Goal: Information Seeking & Learning: Learn about a topic

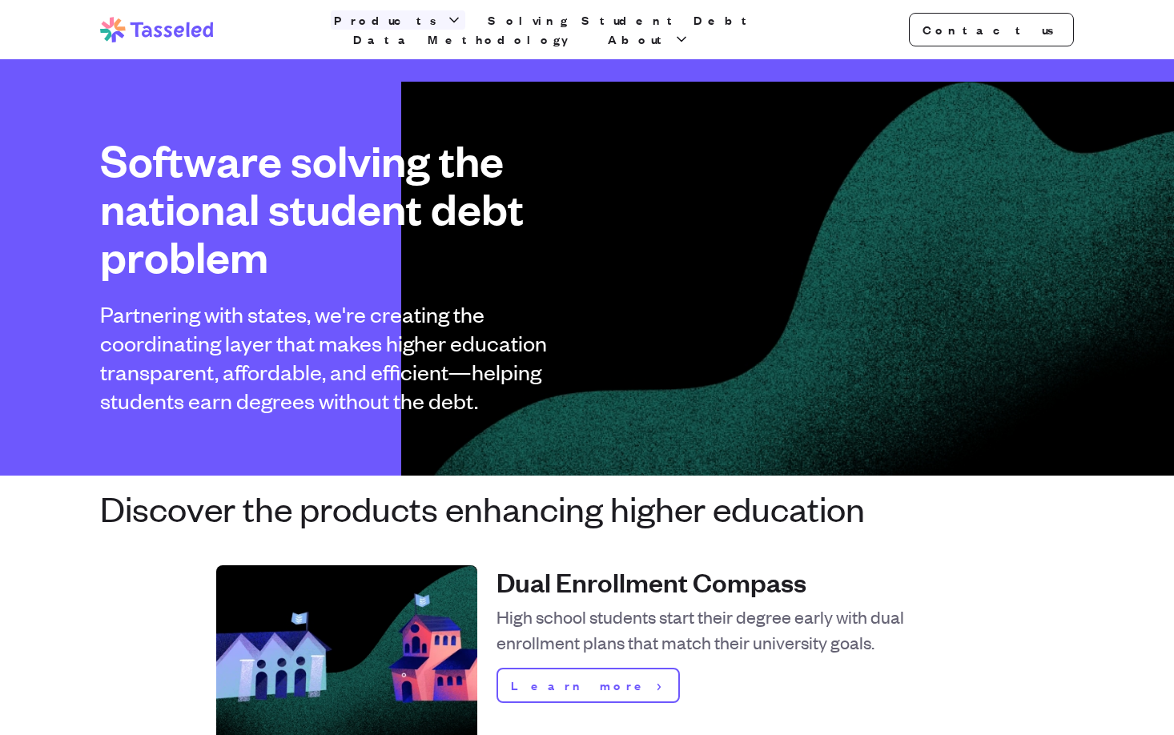
click at [427, 22] on span "Products" at bounding box center [388, 19] width 109 height 19
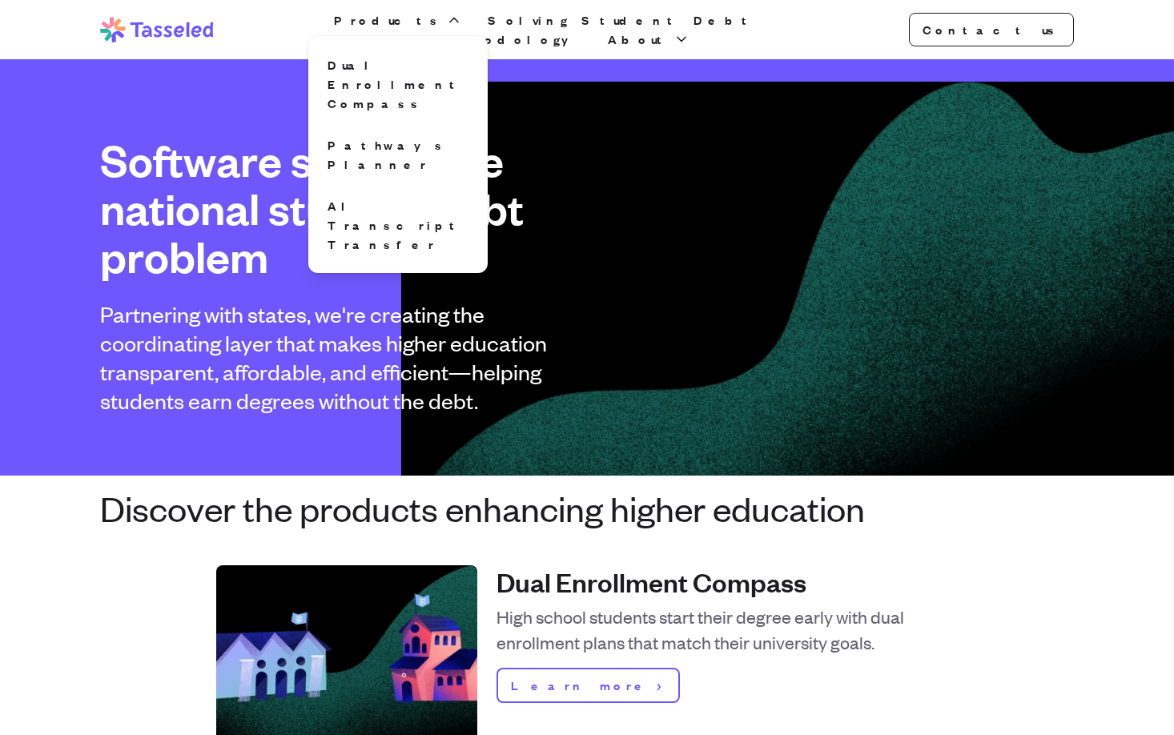
click at [597, 110] on img at bounding box center [787, 361] width 773 height 559
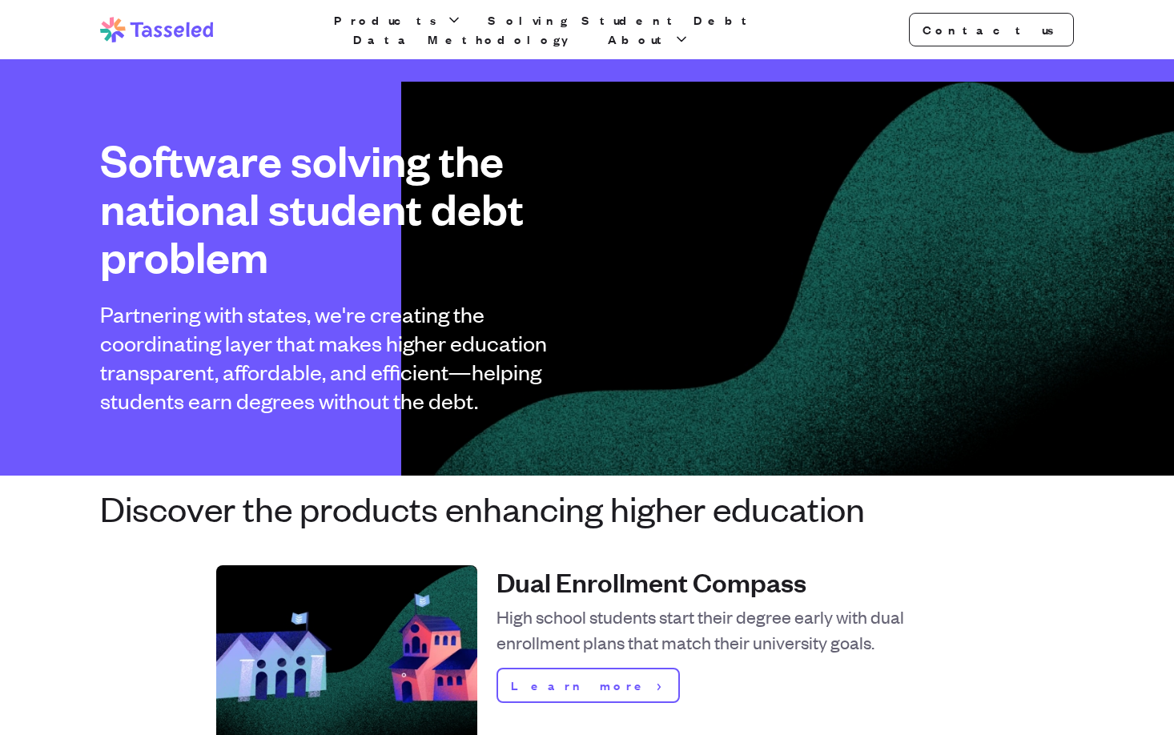
click at [799, 36] on div "Tasseled Products Solving Student Debt Data Methodology About Contact us Open m…" at bounding box center [586, 29] width 1025 height 59
click at [692, 36] on button "About" at bounding box center [648, 39] width 88 height 19
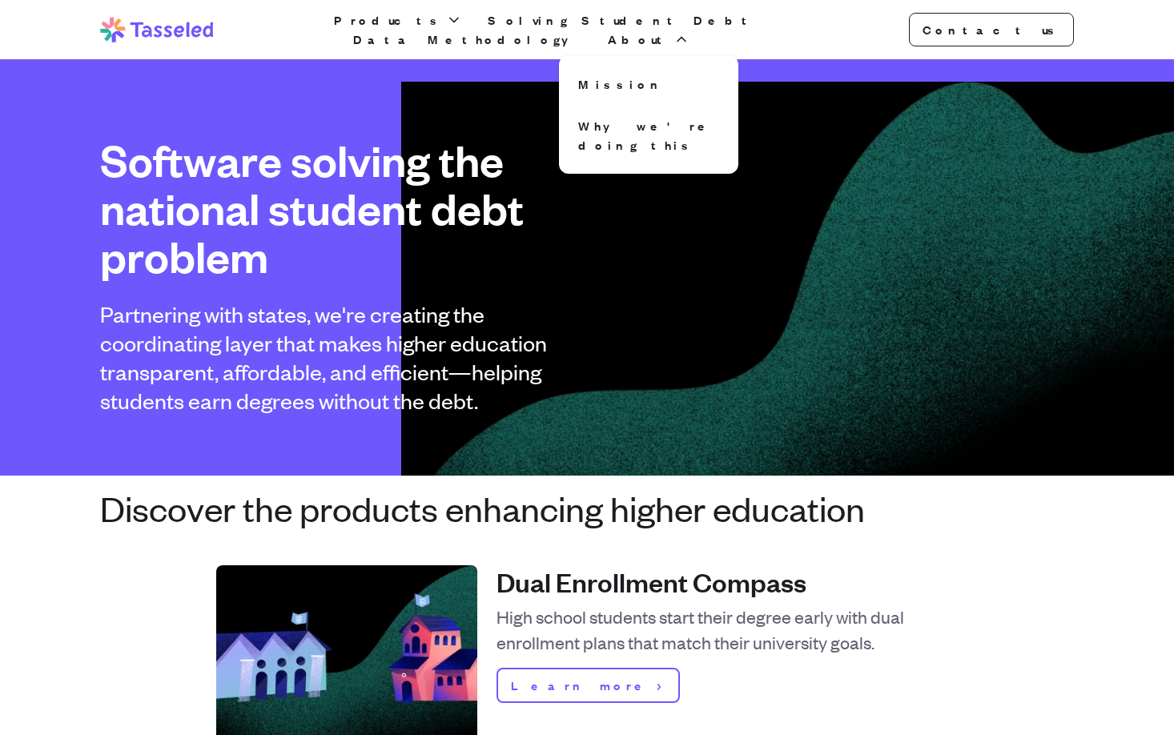
click at [404, 272] on h1 "Software solving the national student debt problem" at bounding box center [330, 208] width 461 height 144
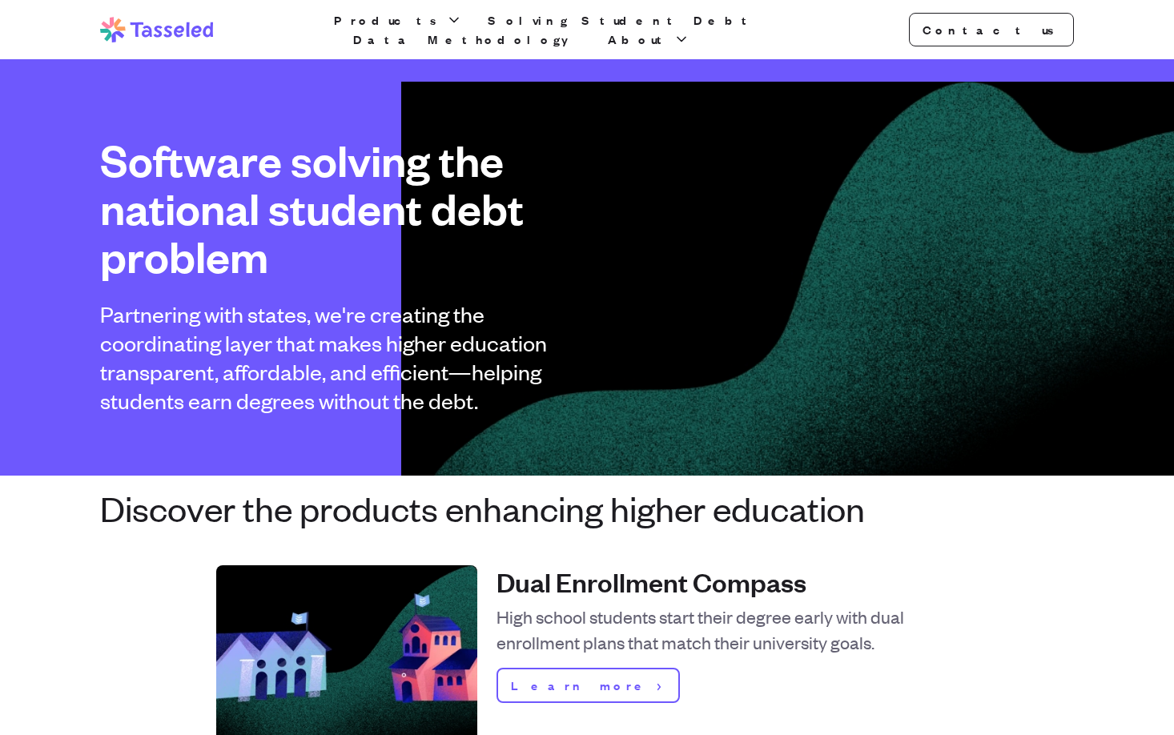
click at [293, 192] on h1 "Software solving the national student debt problem" at bounding box center [330, 208] width 461 height 144
click at [389, 30] on span "Products" at bounding box center [388, 19] width 109 height 19
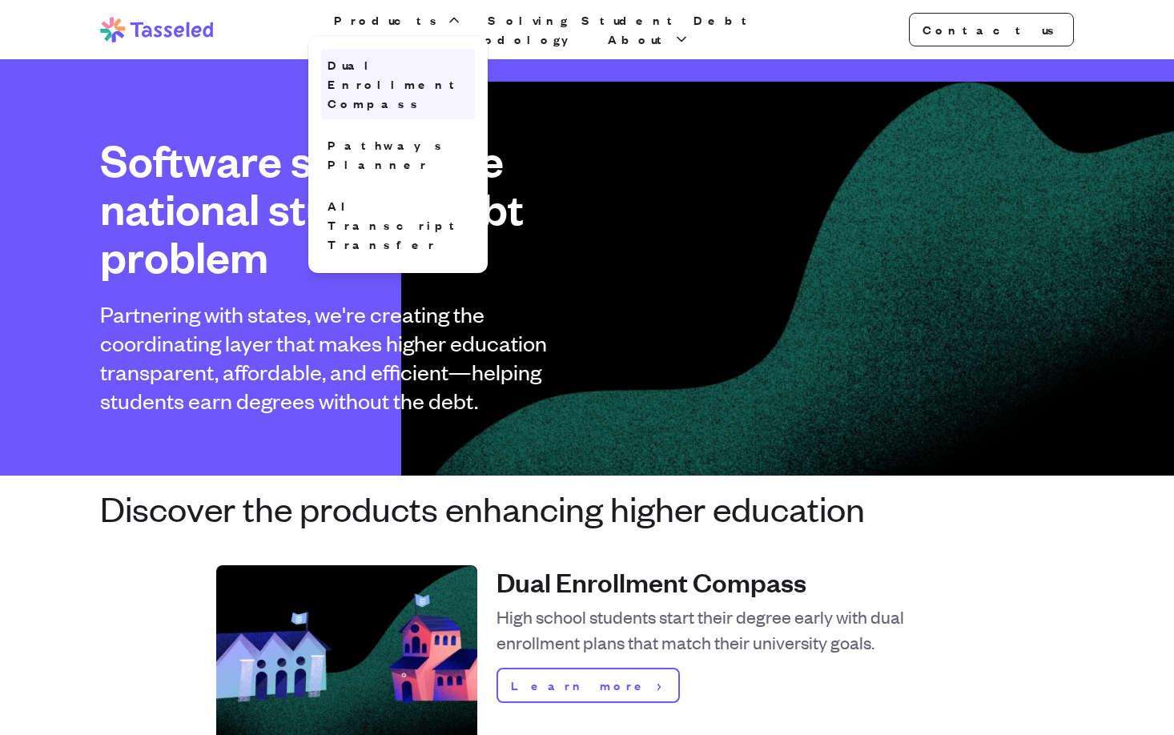
click at [397, 70] on link "Dual Enrollment Compass" at bounding box center [398, 84] width 154 height 70
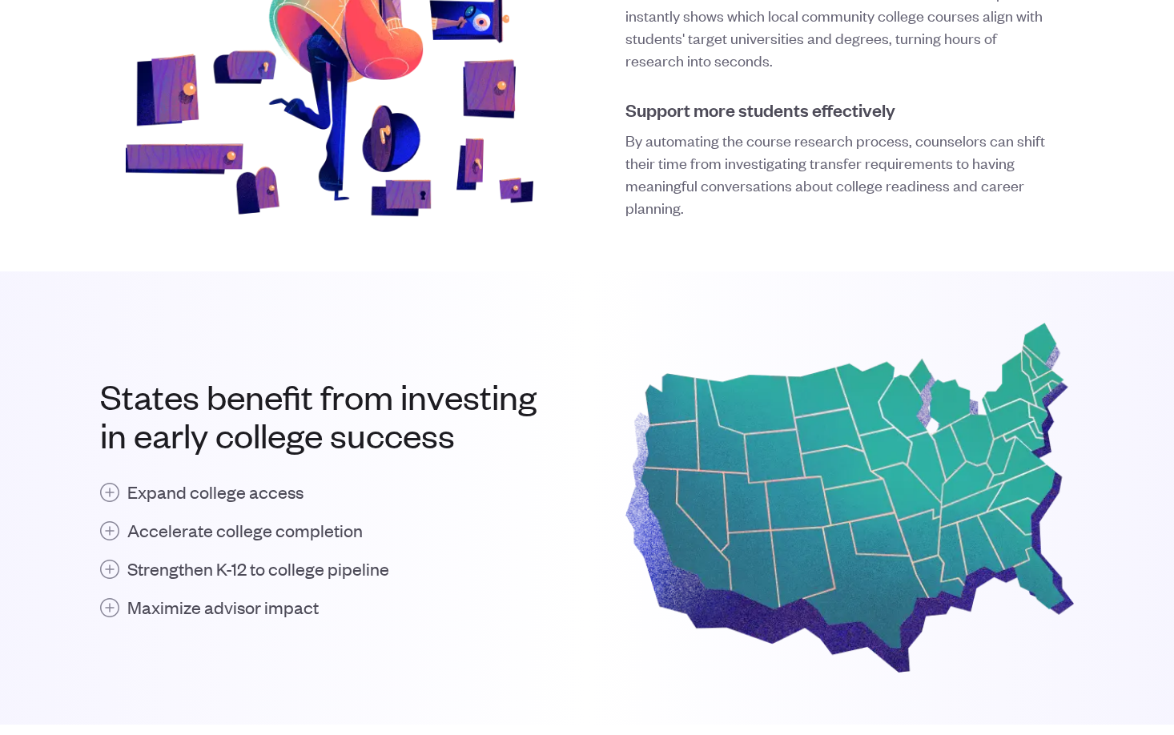
scroll to position [940, 0]
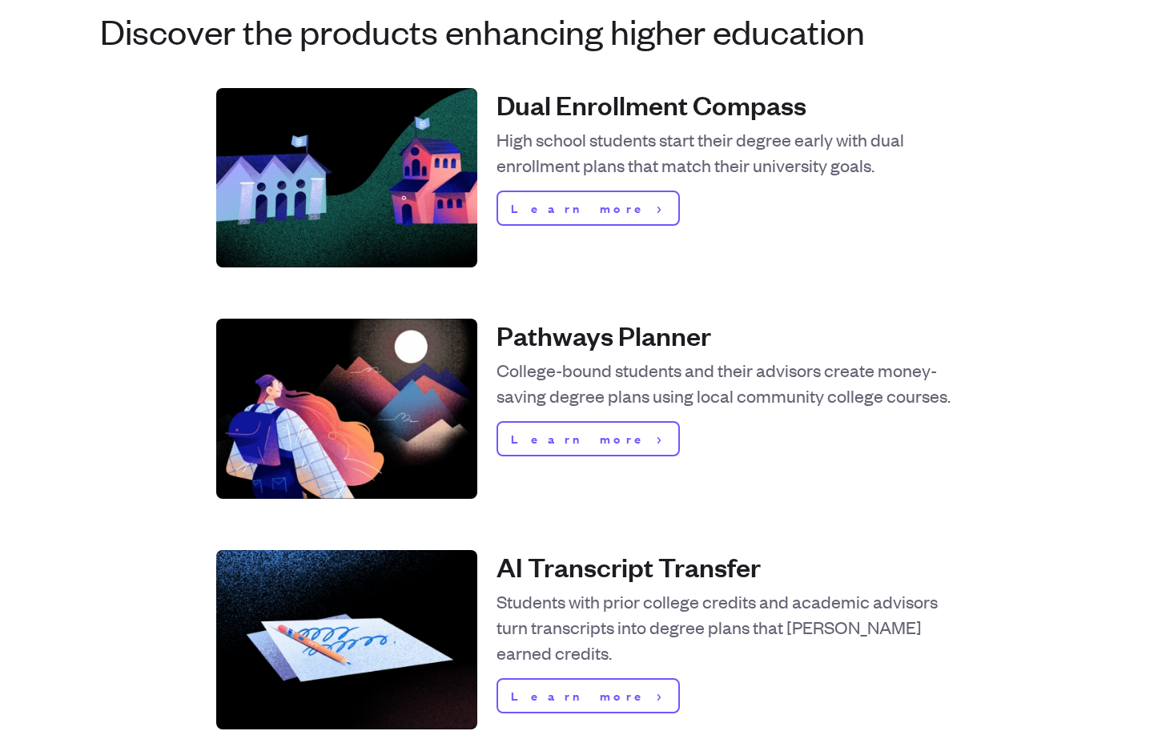
scroll to position [480, 0]
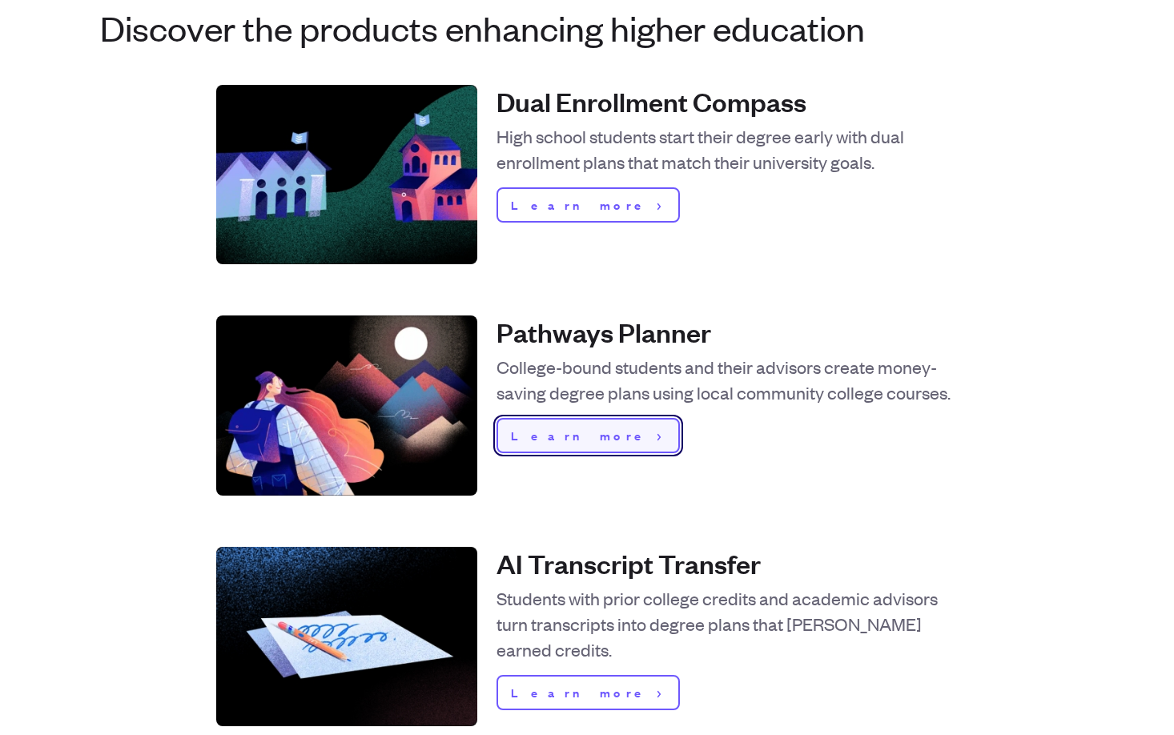
click at [552, 436] on span "Learn more" at bounding box center [581, 435] width 140 height 19
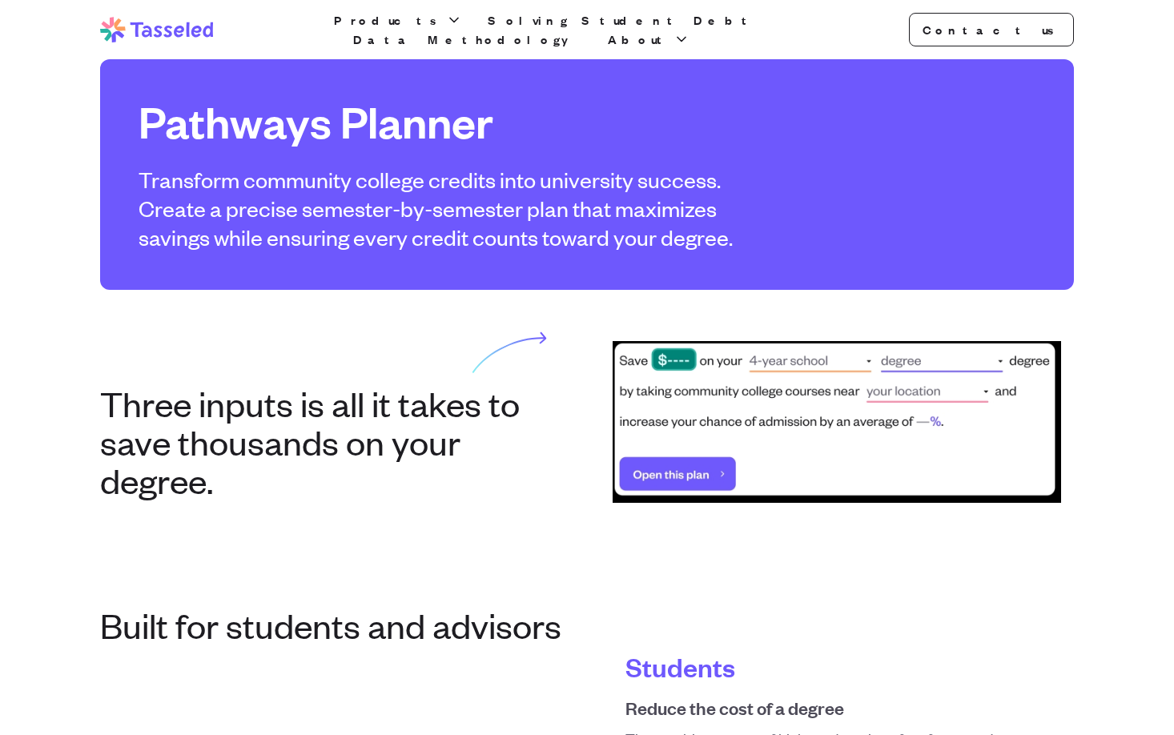
click at [823, 403] on img at bounding box center [836, 422] width 448 height 162
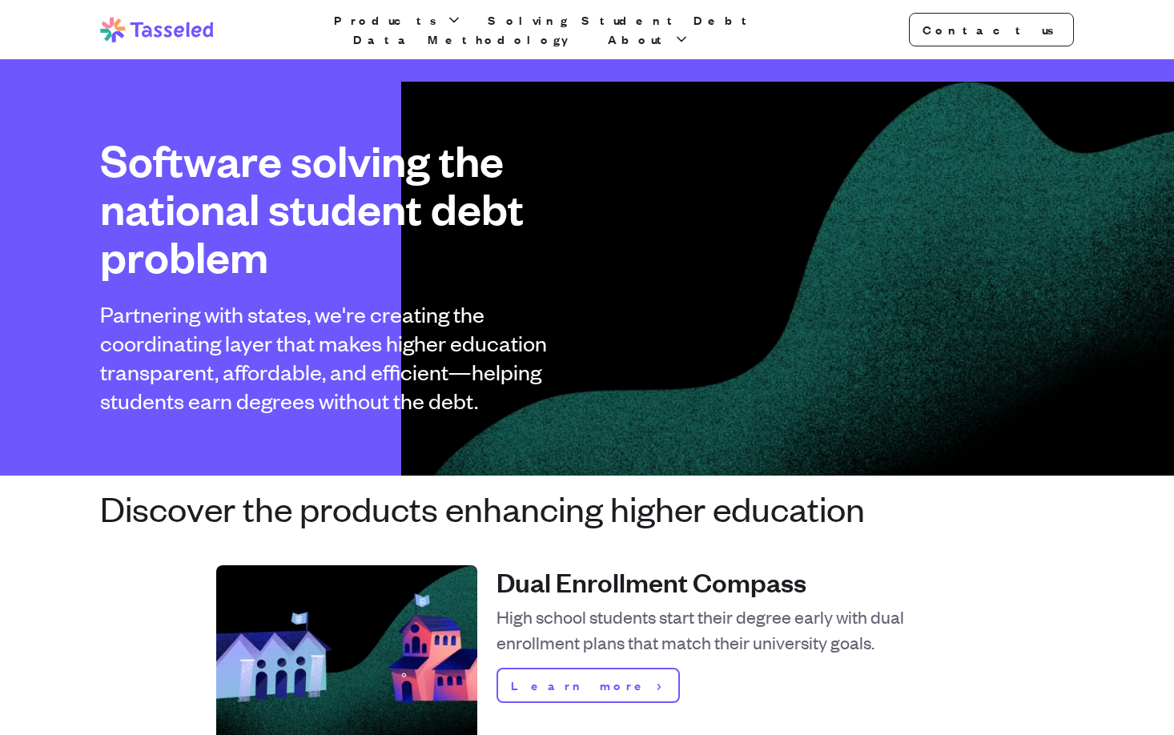
click at [729, 230] on div "Software solving the national student debt problem Partnering with states, we'r…" at bounding box center [586, 275] width 1025 height 279
